Goal: Task Accomplishment & Management: Complete application form

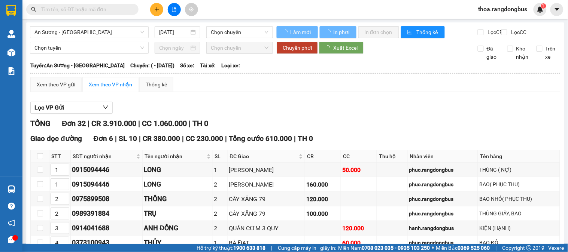
type input "[DATE]"
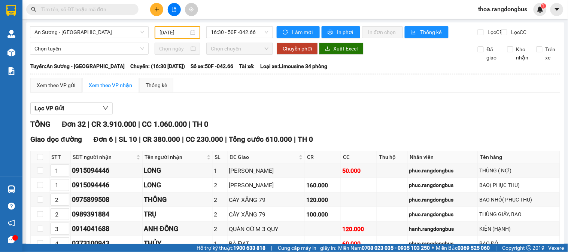
click at [159, 13] on button at bounding box center [156, 9] width 13 height 13
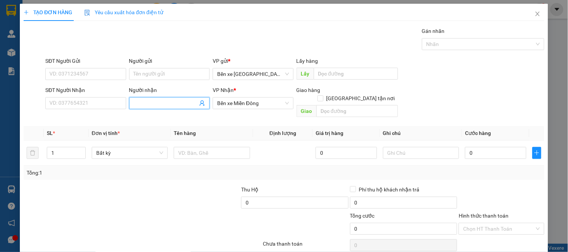
click at [158, 104] on input "Người nhận" at bounding box center [166, 103] width 64 height 8
type input "LẤY HÀNG CHÚ TẤN"
click at [340, 107] on input "text" at bounding box center [357, 111] width 82 height 12
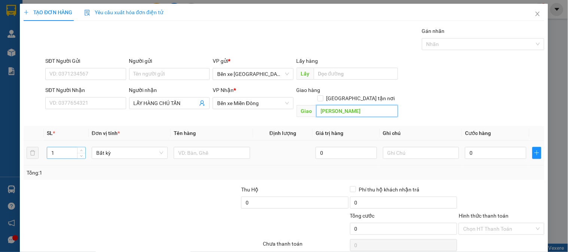
type input "[PERSON_NAME]"
drag, startPoint x: 68, startPoint y: 144, endPoint x: 25, endPoint y: 152, distance: 44.5
click at [25, 152] on tr "1 Bất kỳ 0 0" at bounding box center [284, 153] width 520 height 25
type input "4"
click at [203, 147] on input "text" at bounding box center [212, 153] width 76 height 12
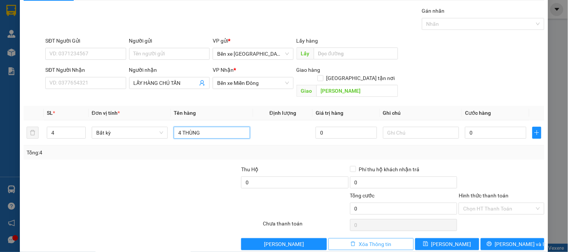
scroll to position [24, 0]
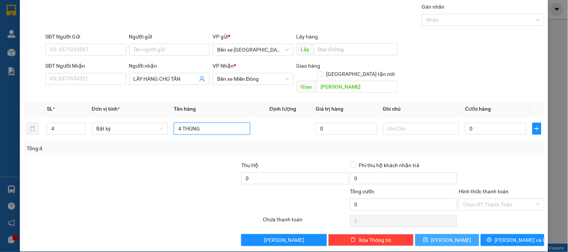
type input "4 THÙNG"
click at [434, 234] on button "[PERSON_NAME]" at bounding box center [447, 240] width 64 height 12
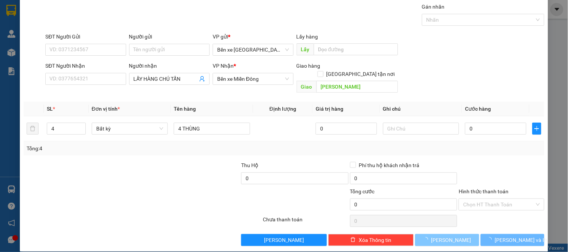
type input "1"
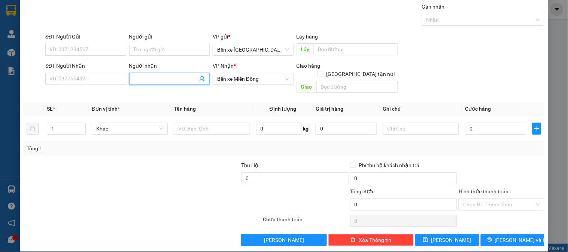
click at [160, 78] on input "Người nhận" at bounding box center [166, 79] width 64 height 8
type input "TÌNH"
drag, startPoint x: 354, startPoint y: 77, endPoint x: 365, endPoint y: 79, distance: 11.1
click at [365, 81] on input "text" at bounding box center [357, 87] width 82 height 12
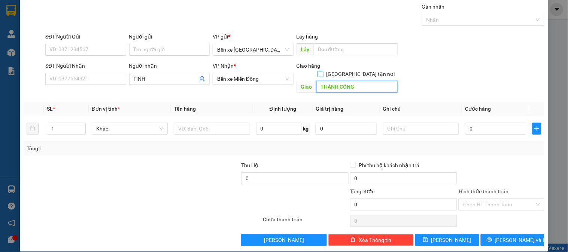
type input "THÀNH CÔNG"
click at [322, 71] on input "[GEOGRAPHIC_DATA] tận nơi" at bounding box center [319, 73] width 5 height 5
checkbox input "true"
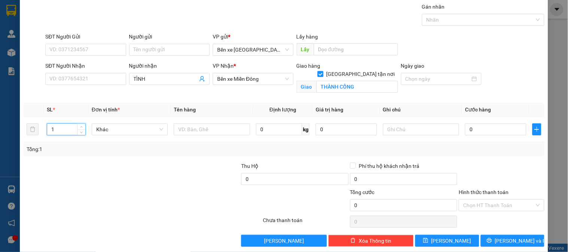
drag, startPoint x: 66, startPoint y: 129, endPoint x: 2, endPoint y: 135, distance: 64.2
click at [2, 135] on div "TẠO ĐƠN HÀNG Yêu cầu xuất hóa đơn điện tử Transit Pickup Surcharge Ids Transit …" at bounding box center [284, 126] width 568 height 252
type input "3"
click at [199, 128] on input "text" at bounding box center [212, 129] width 76 height 12
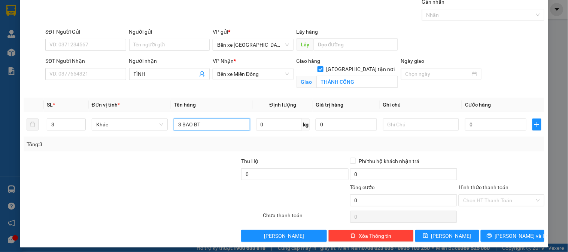
scroll to position [34, 0]
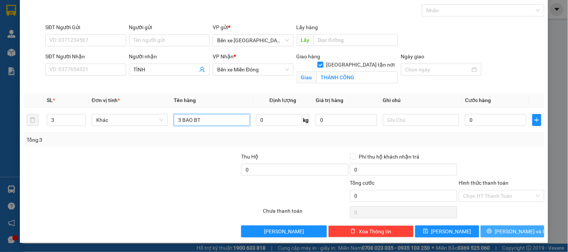
type input "3 BAO BT"
click at [492, 230] on icon "printer" at bounding box center [488, 231] width 5 height 5
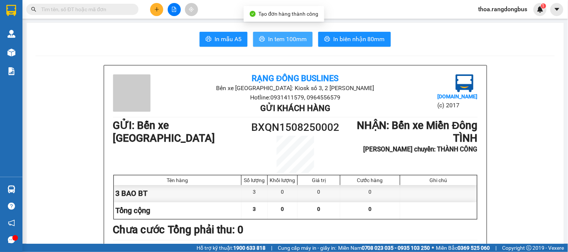
click at [286, 38] on span "In tem 100mm" at bounding box center [287, 38] width 39 height 9
